Goal: Task Accomplishment & Management: Manage account settings

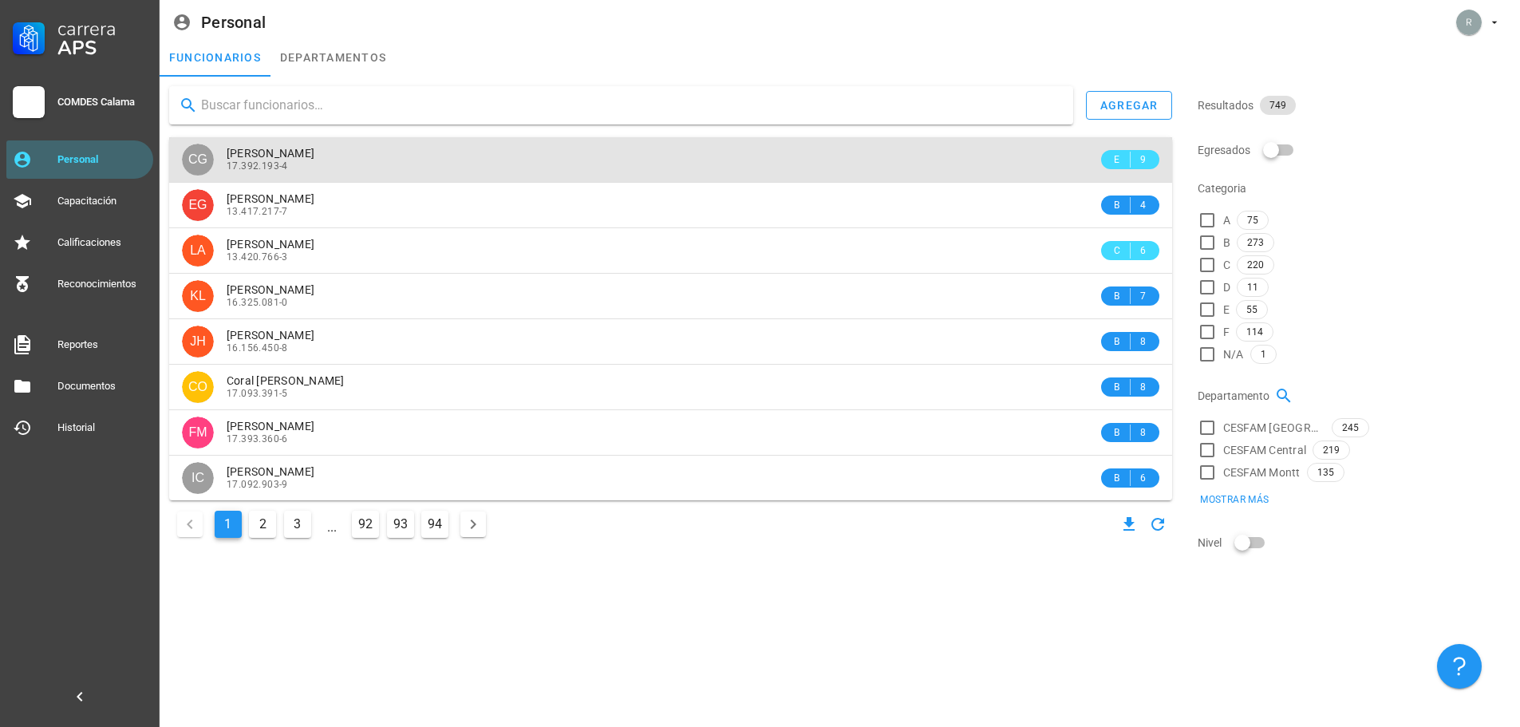
click at [363, 170] on div "17.392.193-4" at bounding box center [662, 165] width 871 height 11
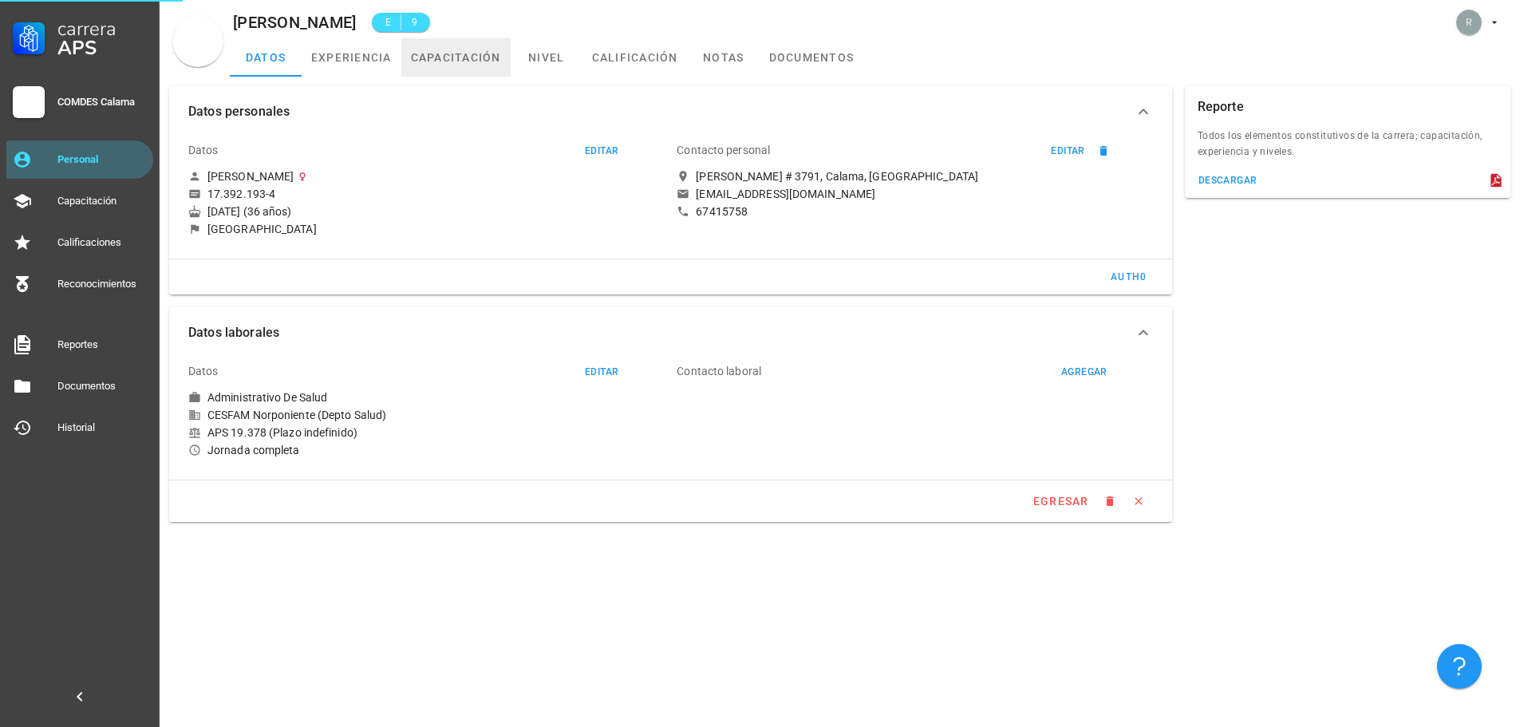
click at [446, 58] on link "capacitación" at bounding box center [455, 57] width 109 height 38
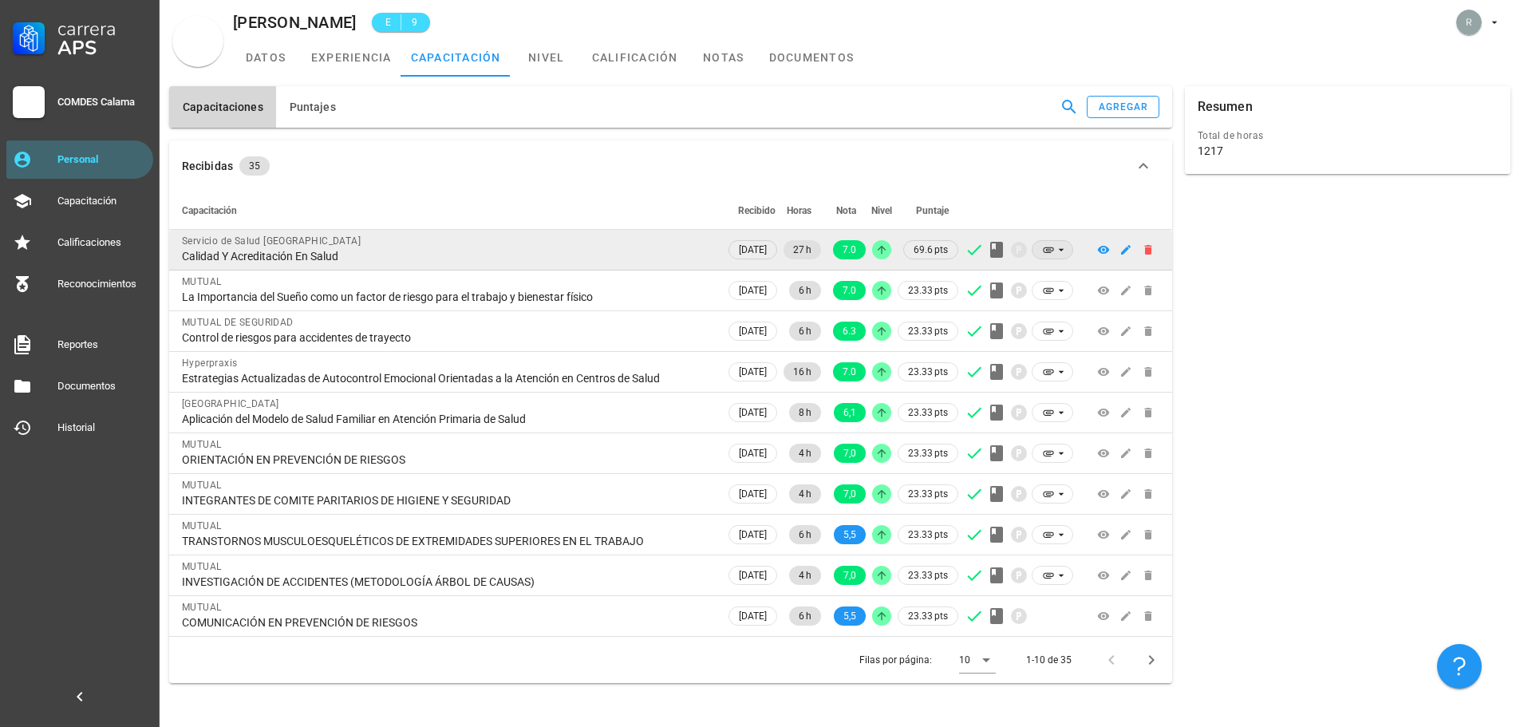
click at [1045, 251] on icon at bounding box center [1048, 249] width 13 height 13
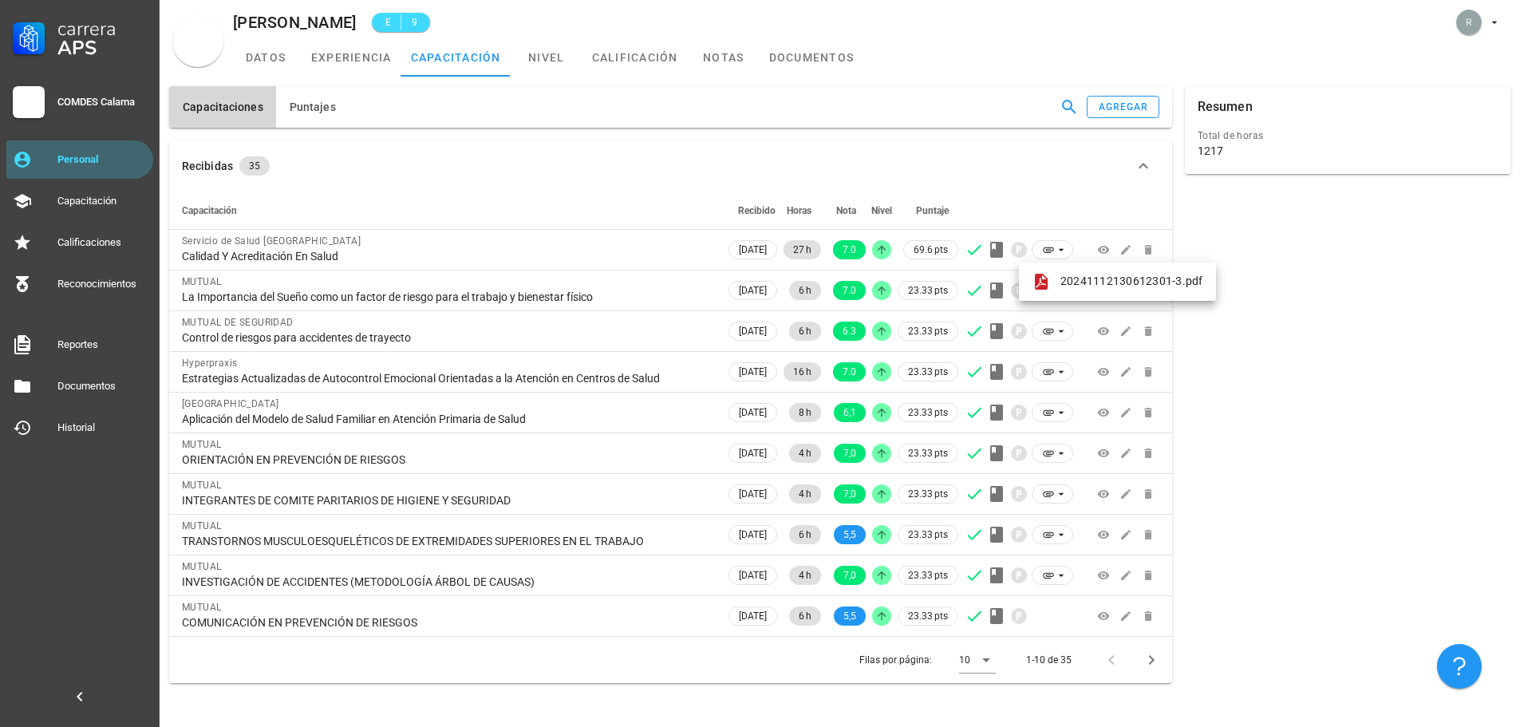
click at [1372, 389] on div "Resumen Total de horas 1217" at bounding box center [1348, 385] width 338 height 610
drag, startPoint x: 1321, startPoint y: 436, endPoint x: 1278, endPoint y: 364, distance: 84.4
click at [1321, 432] on div "Resumen Total de horas 1217" at bounding box center [1348, 385] width 338 height 610
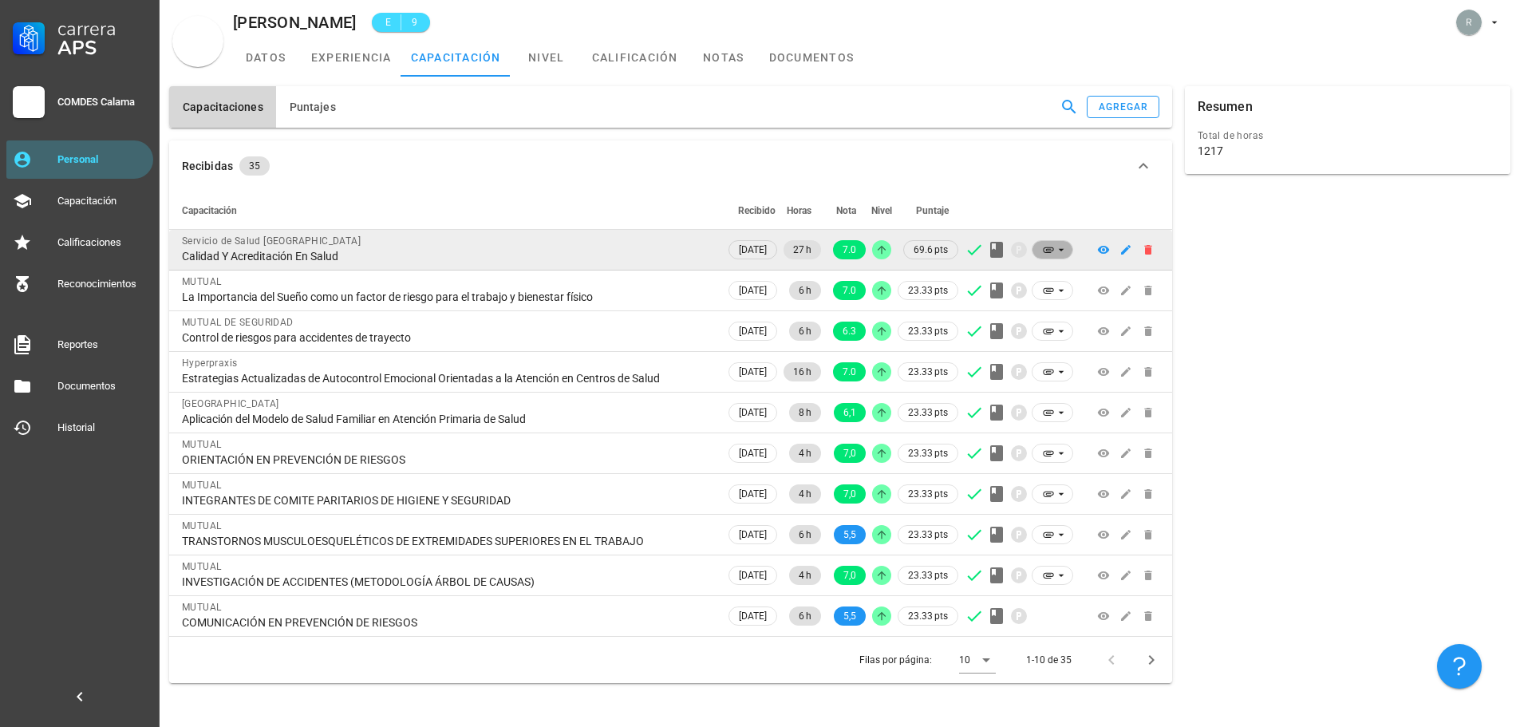
click at [1043, 243] on icon at bounding box center [1048, 249] width 13 height 13
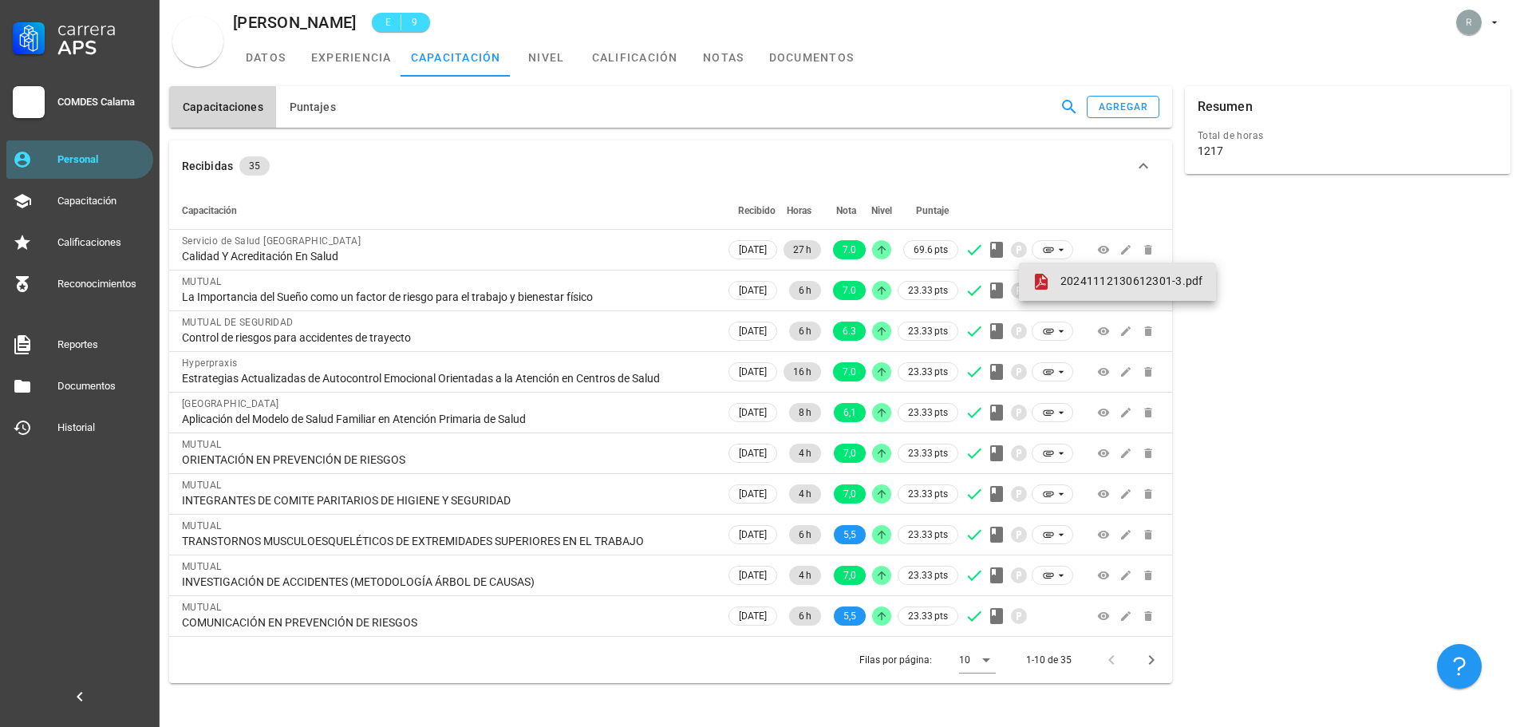
click at [1060, 282] on span "20241112130612301-3.pdf" at bounding box center [1131, 280] width 143 height 13
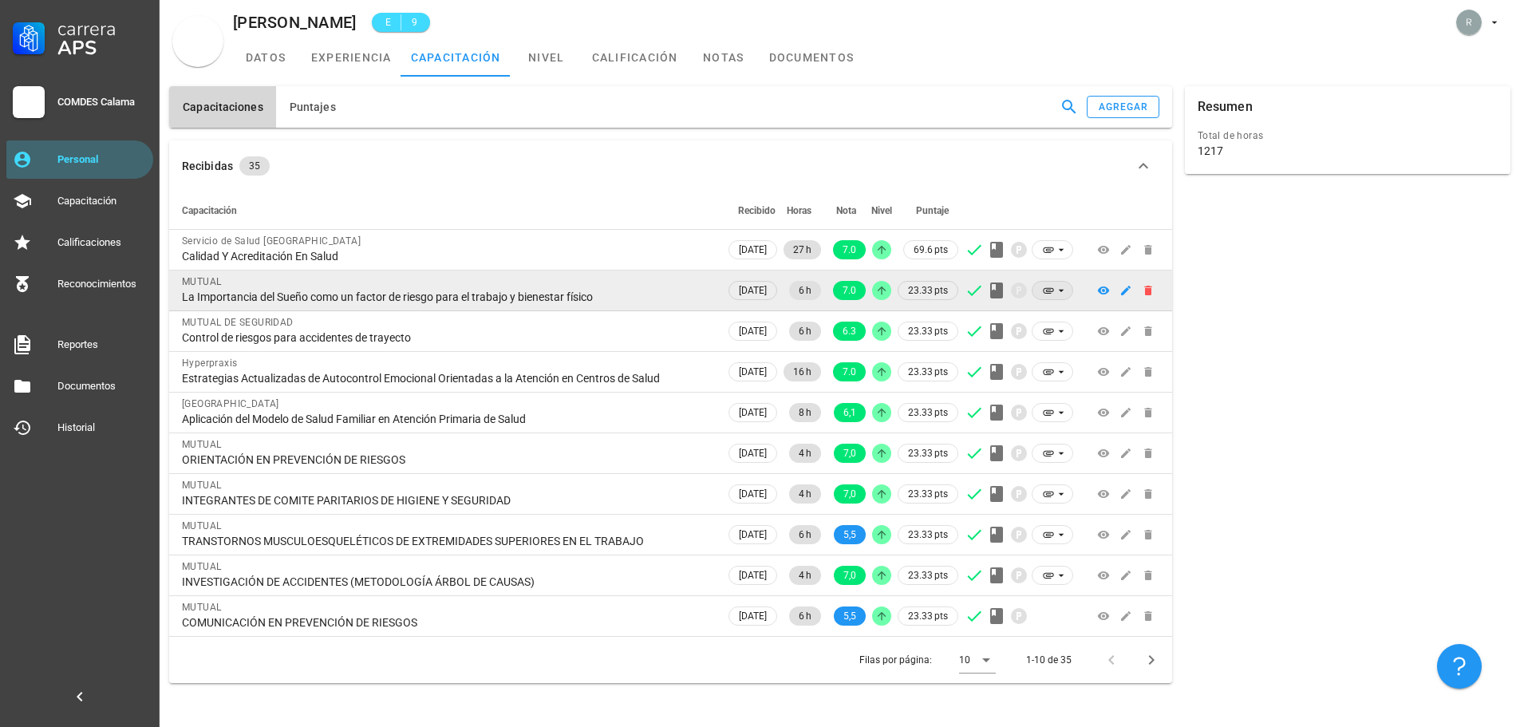
click at [1065, 290] on icon at bounding box center [1061, 290] width 13 height 13
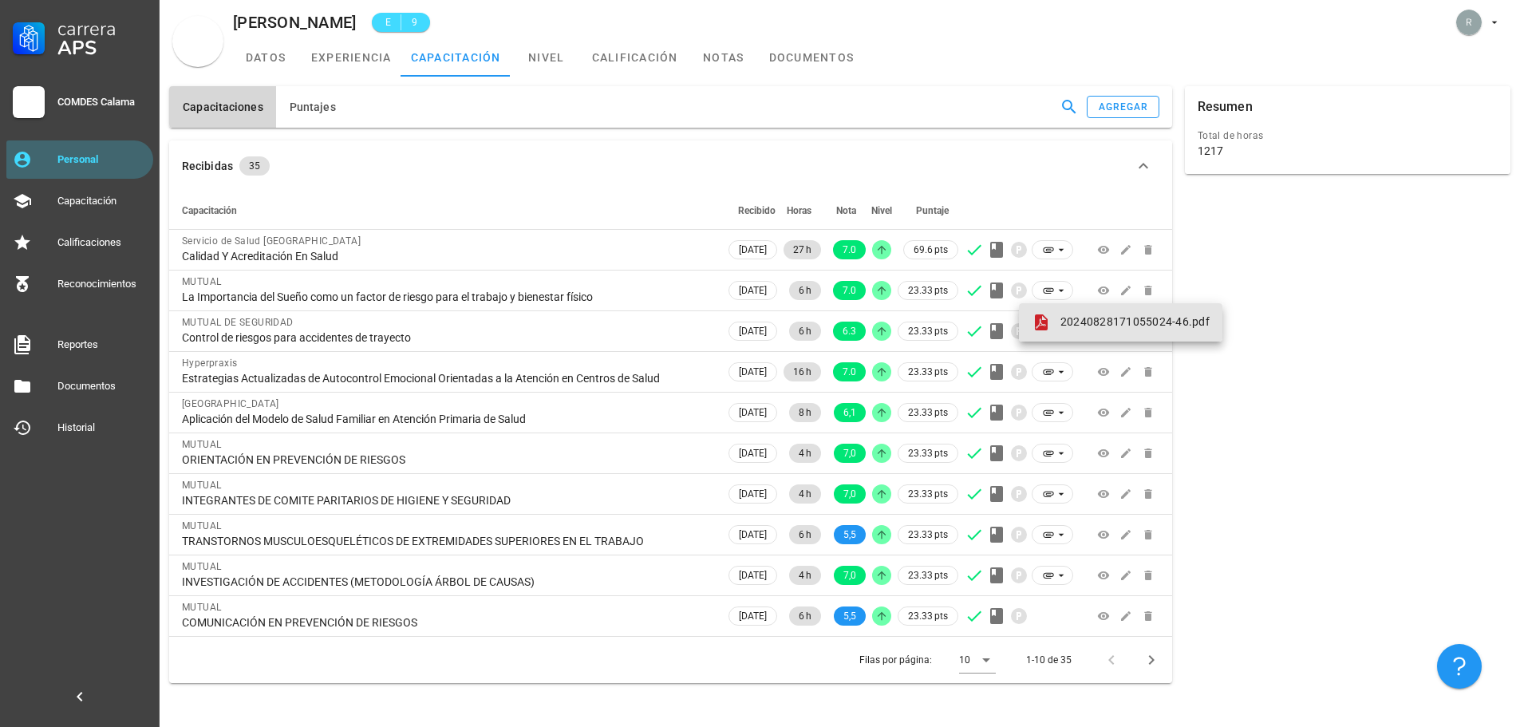
click at [1076, 322] on span "20240828171055024-46.pdf" at bounding box center [1134, 321] width 149 height 13
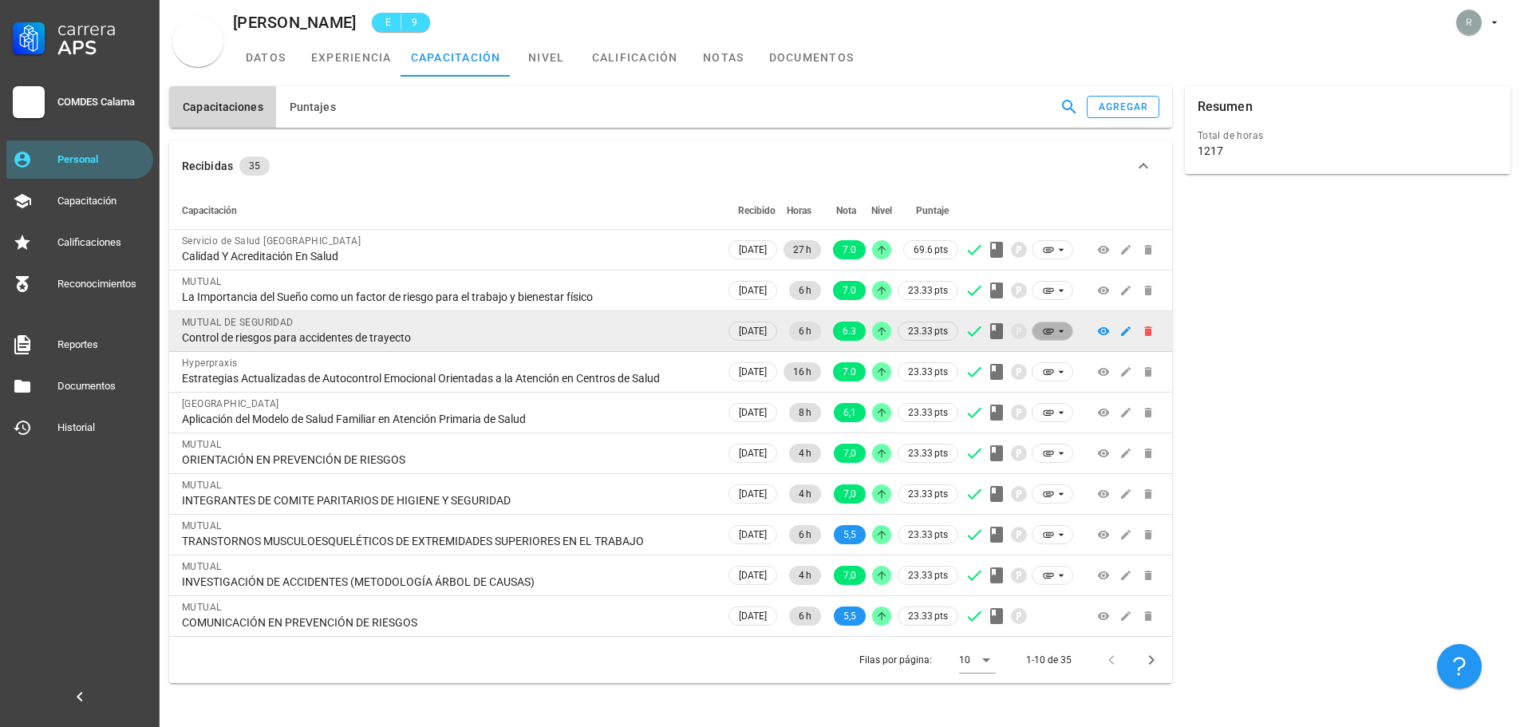
click at [1059, 330] on icon at bounding box center [1061, 331] width 13 height 13
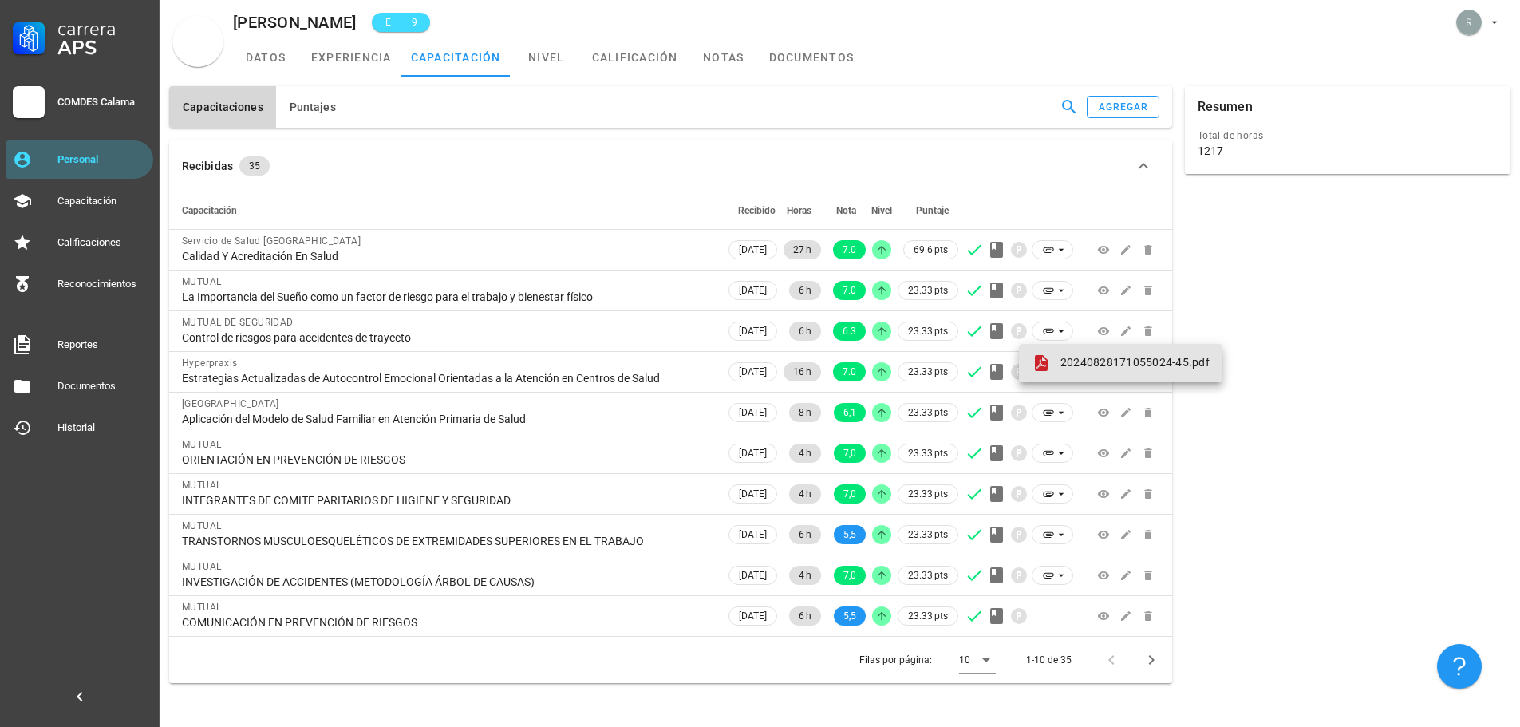
click at [1069, 361] on span "20240828171055024-45.pdf" at bounding box center [1134, 362] width 149 height 13
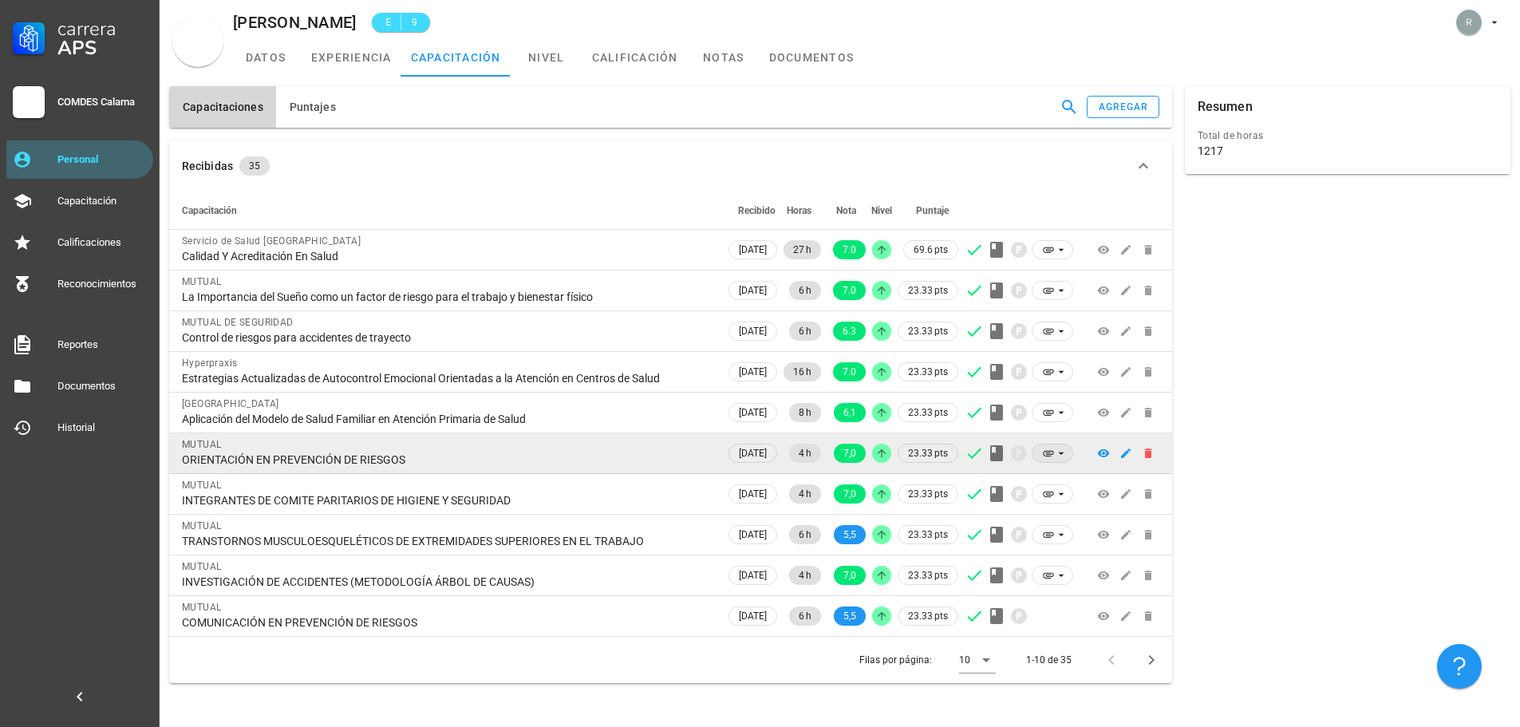
click at [1061, 453] on icon at bounding box center [1061, 453] width 6 height 2
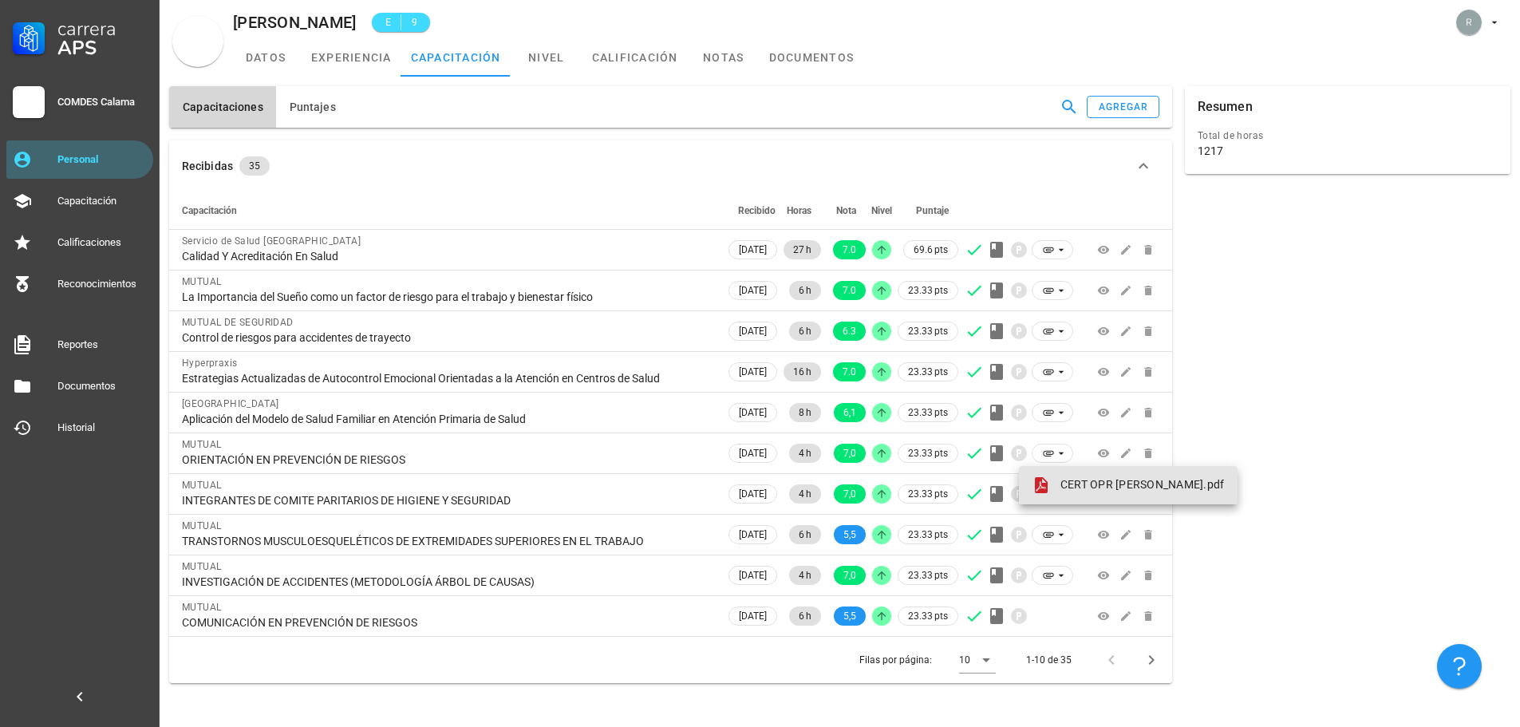
click at [1090, 488] on span "CERT OPR [PERSON_NAME].pdf" at bounding box center [1142, 484] width 164 height 13
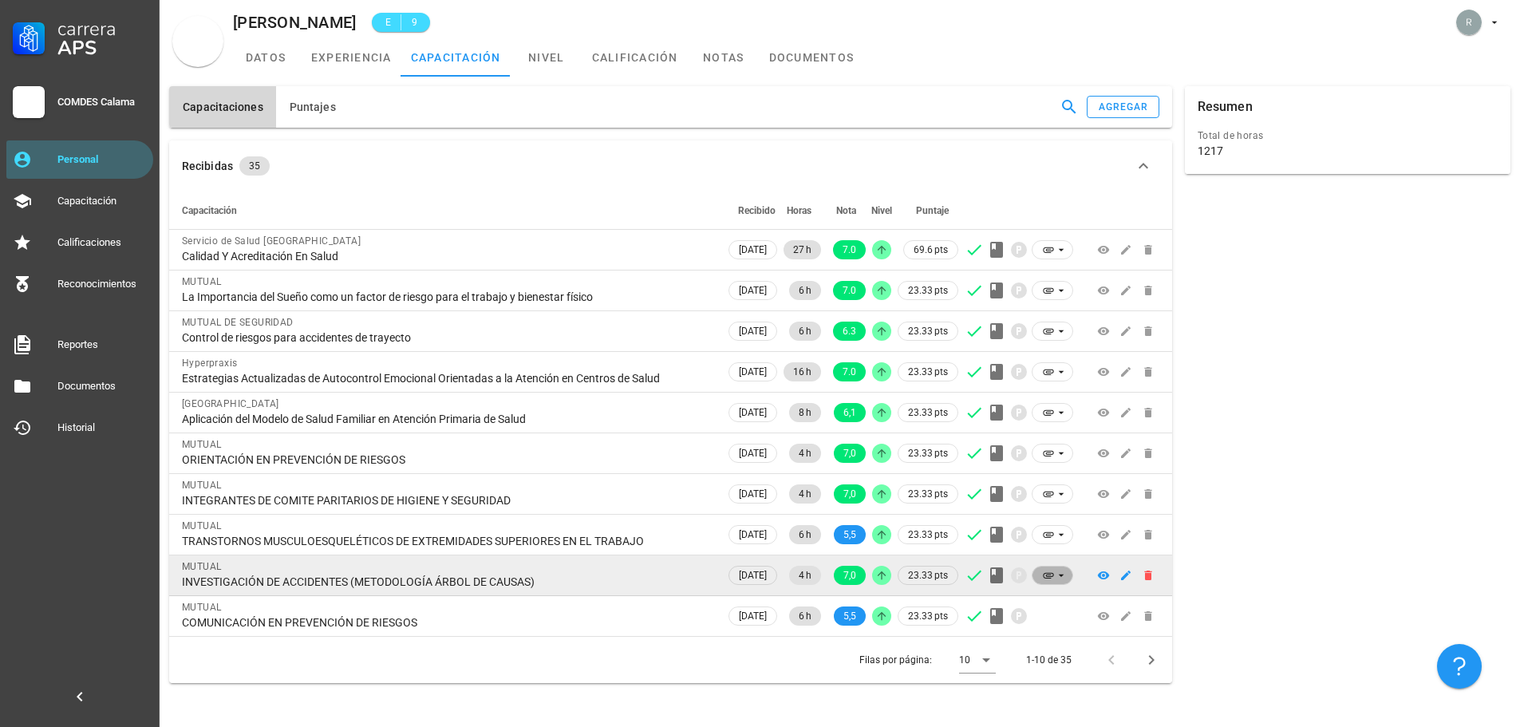
click at [1058, 579] on icon at bounding box center [1061, 575] width 13 height 13
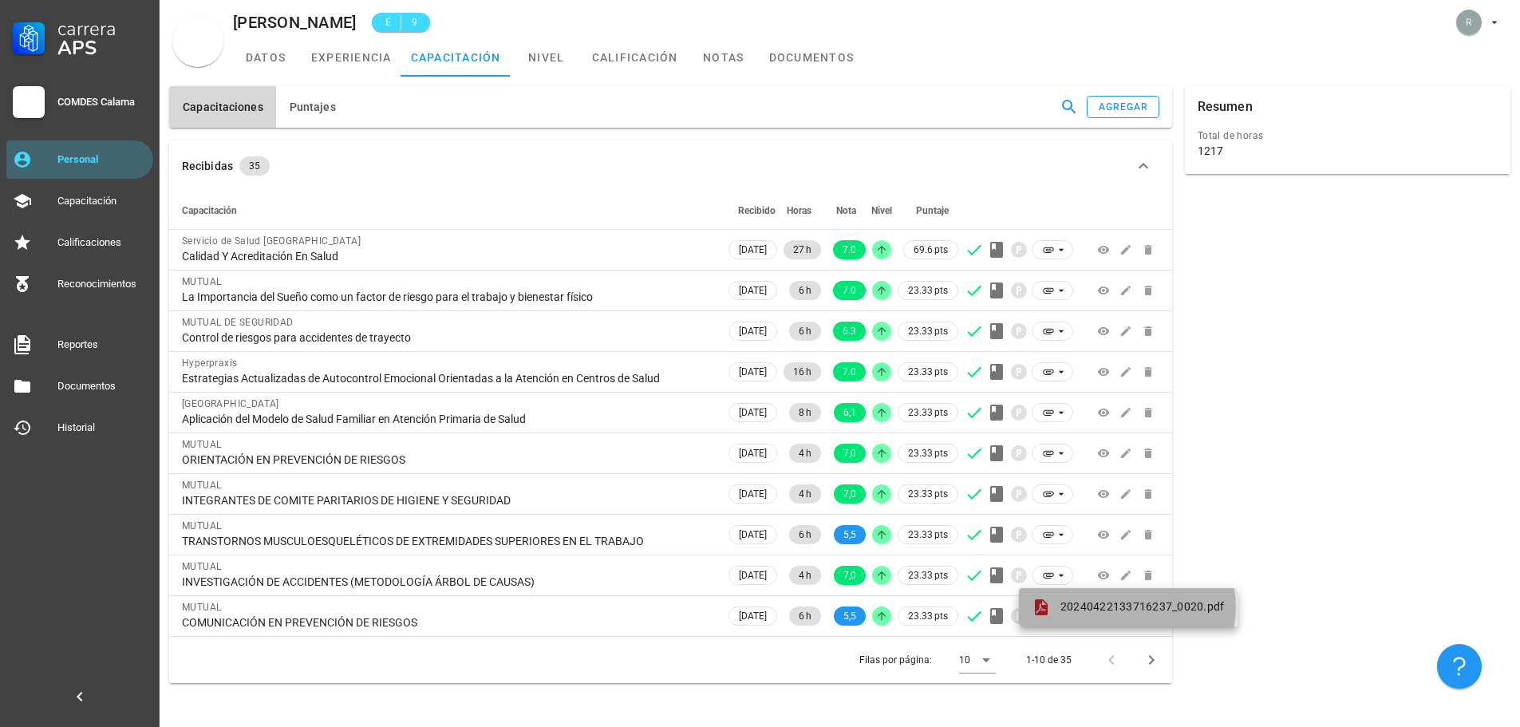
click at [1068, 596] on link "20240422133716237_0020.pdf" at bounding box center [1128, 607] width 219 height 38
